Goal: Task Accomplishment & Management: Use online tool/utility

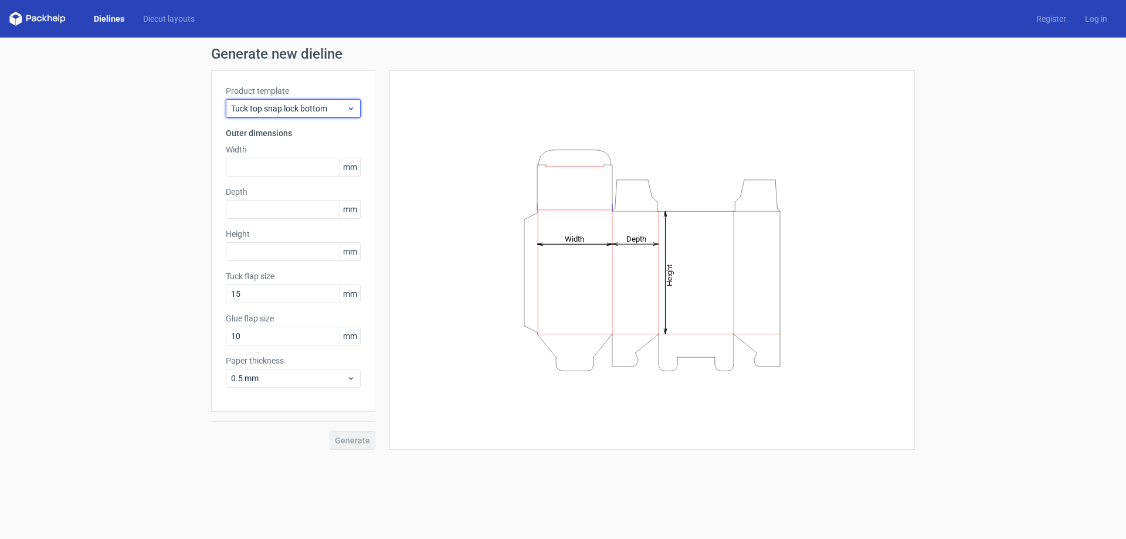
click at [328, 111] on span "Tuck top snap lock bottom" at bounding box center [289, 109] width 116 height 12
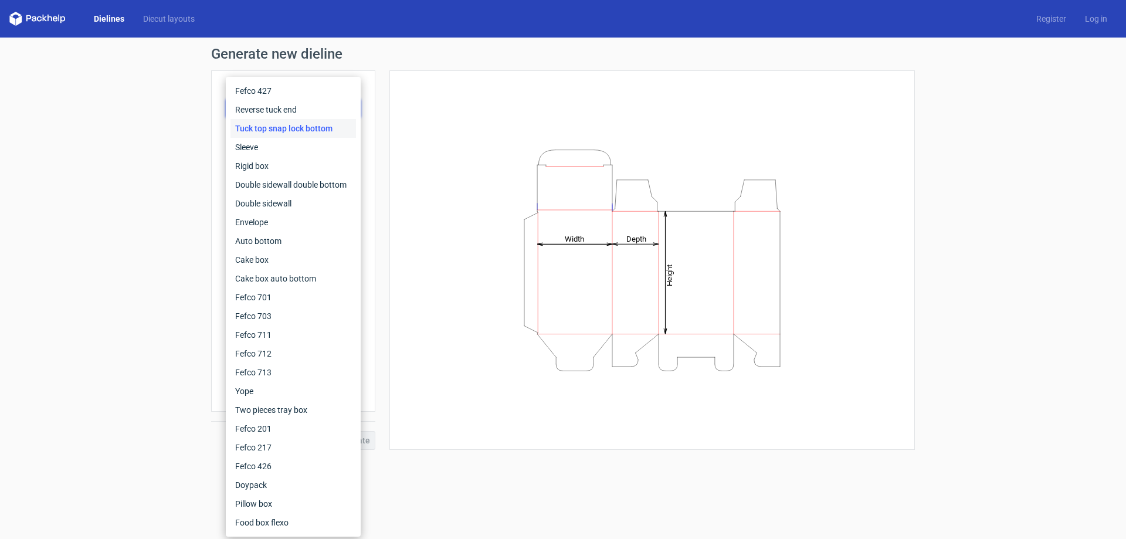
click at [406, 67] on div "Generate new dieline Product template Tuck top snap lock bottom Outer dimension…" at bounding box center [563, 248] width 704 height 403
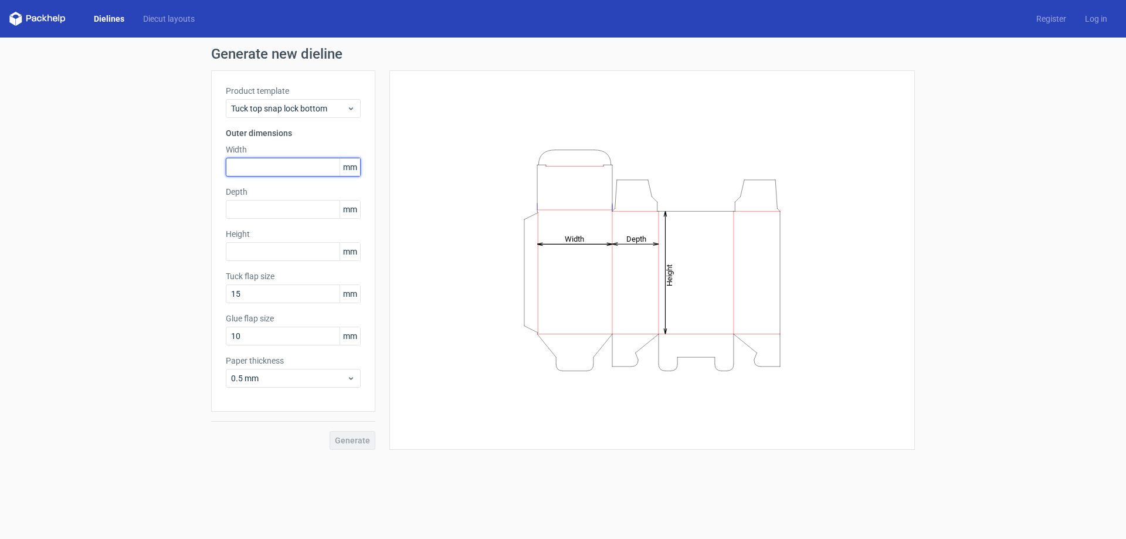
click at [292, 163] on input "text" at bounding box center [293, 167] width 135 height 19
click at [354, 165] on span "mm" at bounding box center [350, 167] width 21 height 18
click at [341, 166] on span "mm" at bounding box center [350, 167] width 21 height 18
click at [345, 166] on span "mm" at bounding box center [350, 167] width 21 height 18
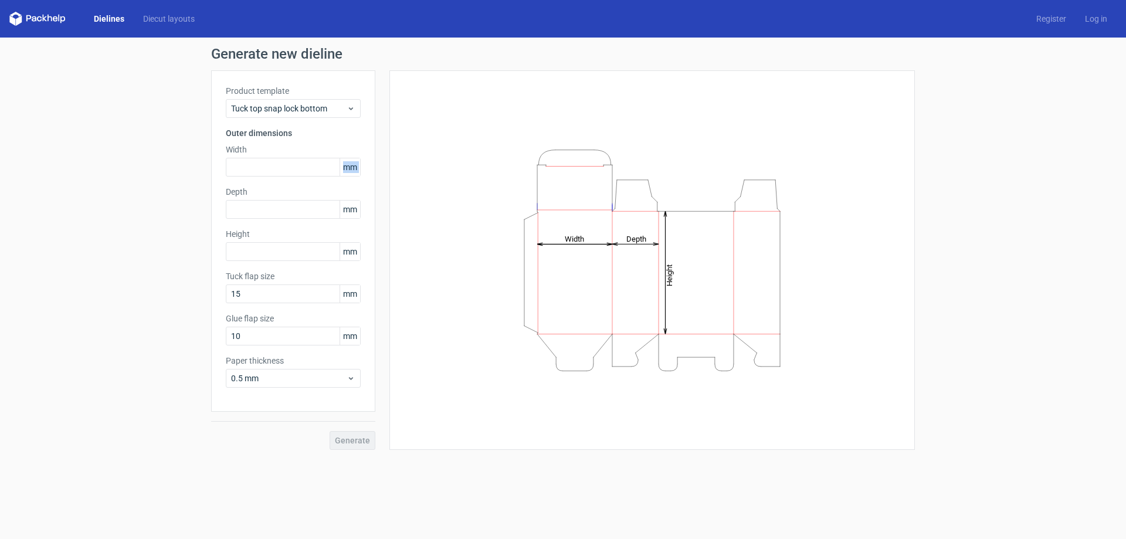
click at [345, 167] on span "mm" at bounding box center [350, 167] width 21 height 18
click at [353, 103] on div "Tuck top snap lock bottom" at bounding box center [293, 108] width 135 height 19
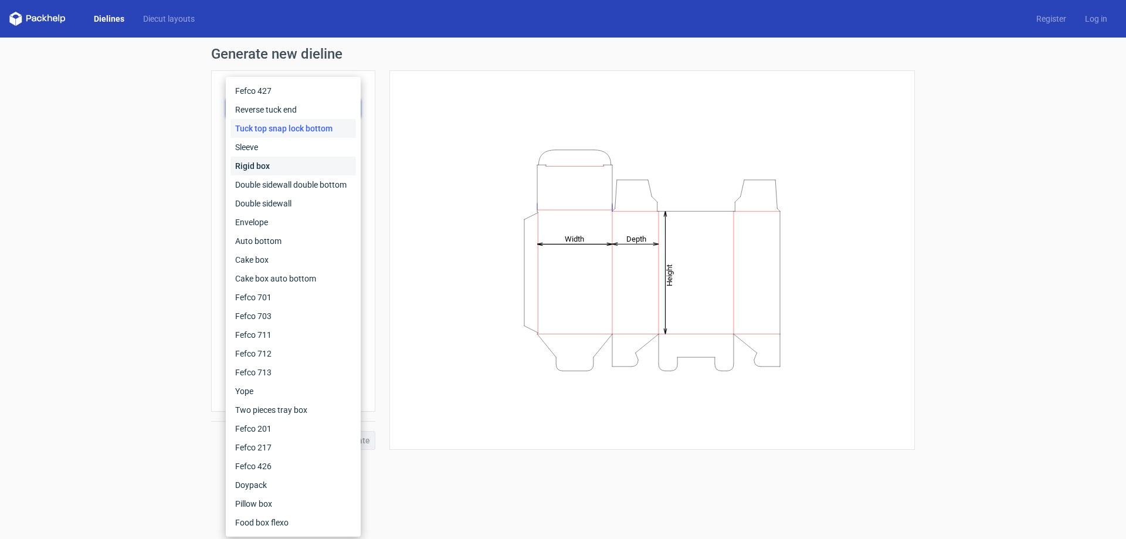
click at [297, 164] on div "Rigid box" at bounding box center [294, 166] width 126 height 19
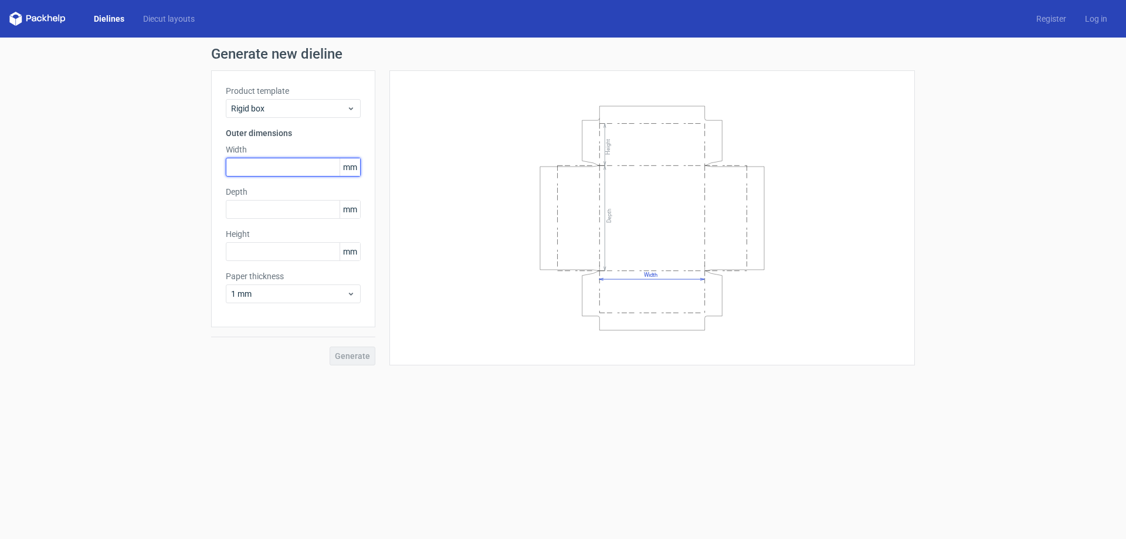
click at [292, 171] on input "text" at bounding box center [293, 167] width 135 height 19
click at [300, 287] on div "1 mm" at bounding box center [293, 293] width 135 height 19
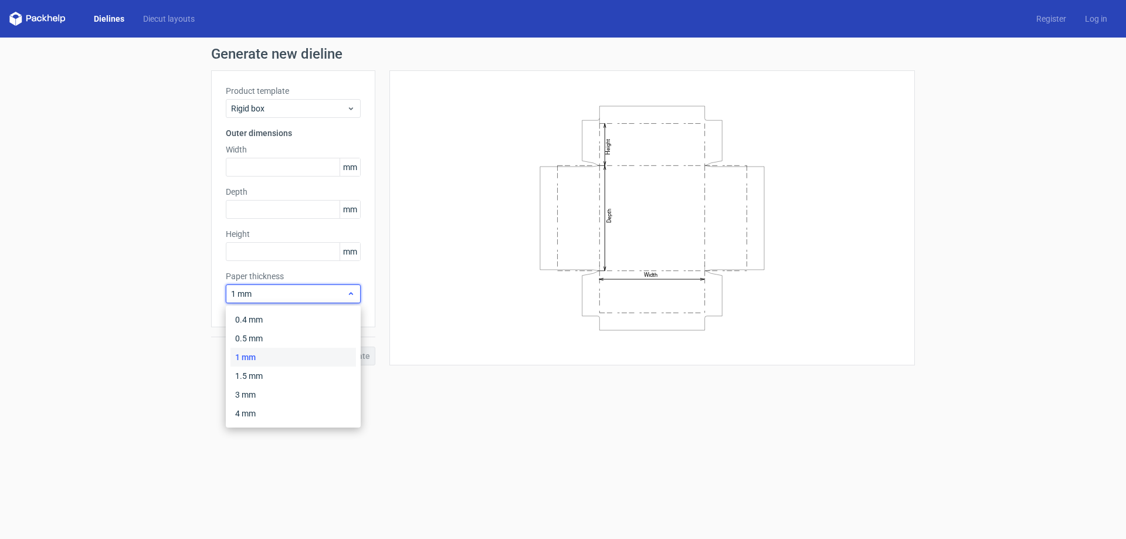
click at [300, 289] on span "1 mm" at bounding box center [289, 294] width 116 height 12
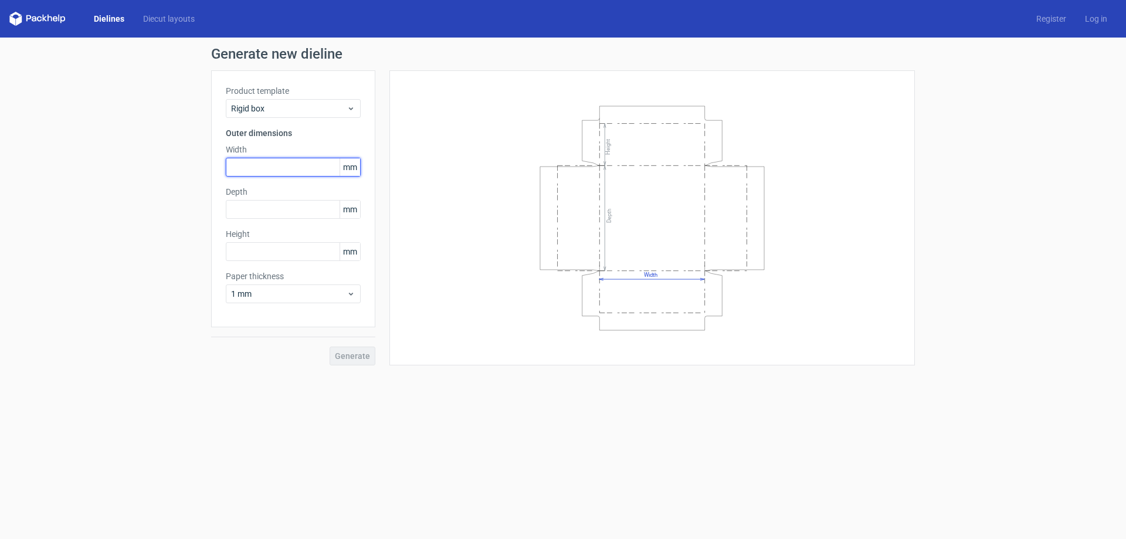
click at [300, 168] on input "text" at bounding box center [293, 167] width 135 height 19
click at [283, 174] on input "text" at bounding box center [293, 167] width 135 height 19
type input "139"
click at [289, 209] on input "text" at bounding box center [293, 209] width 135 height 19
type input "6"
